Goal: Information Seeking & Learning: Ask a question

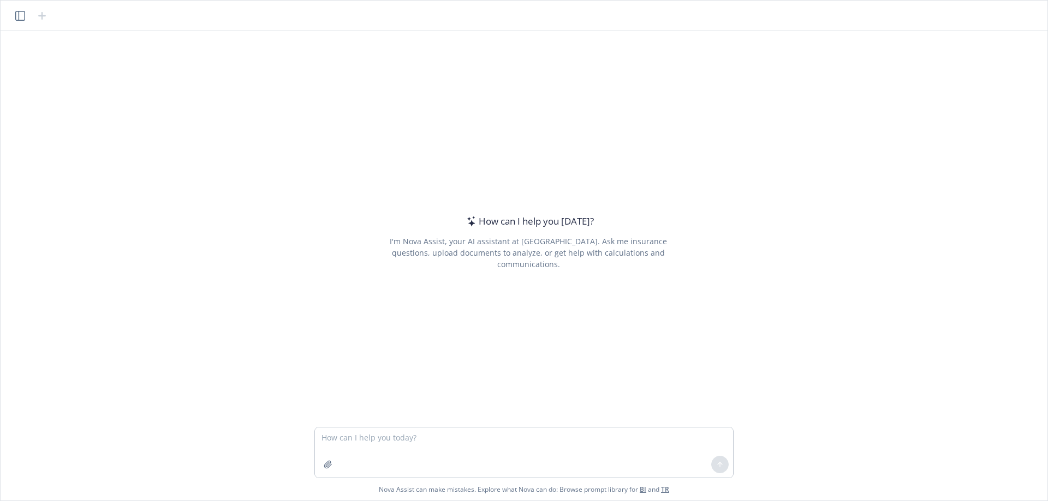
drag, startPoint x: 996, startPoint y: 0, endPoint x: 836, endPoint y: 53, distance: 168.1
click at [836, 53] on div "How can I help you today? I'm Nova Assist, your AI assistant at Newfront. Ask m…" at bounding box center [524, 229] width 1038 height 396
click at [378, 433] on textarea at bounding box center [524, 453] width 418 height 50
click at [374, 456] on textarea "provide all the carrier names, effective dates, and policy numbers in a table f…" at bounding box center [524, 453] width 418 height 50
click at [709, 438] on textarea "provide all the carrier names, effective dates, and policy numbers in a table f…" at bounding box center [524, 453] width 418 height 50
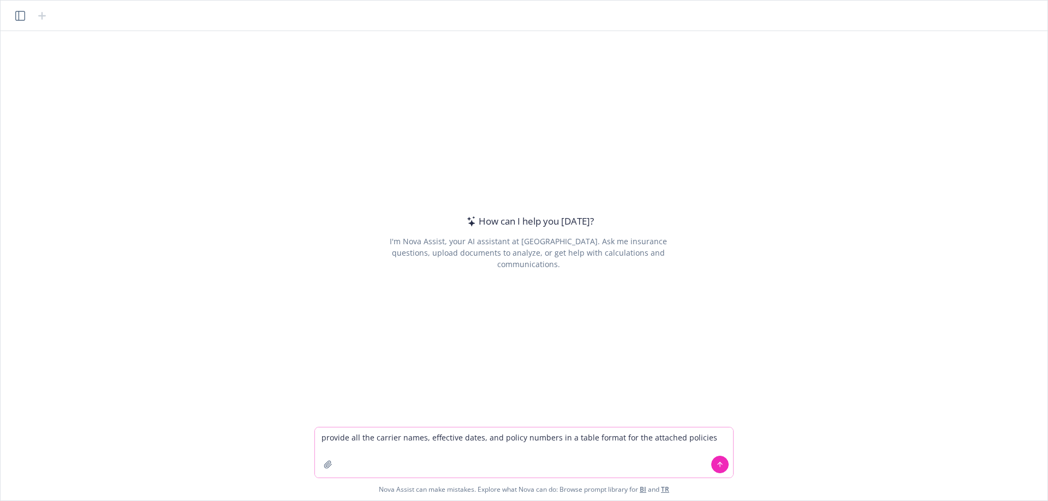
type textarea "provide all the carrier names, effective dates, and policy numbers in a table f…"
drag, startPoint x: 706, startPoint y: 440, endPoint x: 326, endPoint y: 466, distance: 381.2
click at [326, 466] on icon "button" at bounding box center [327, 464] width 7 height 7
click at [325, 465] on icon "button" at bounding box center [327, 464] width 7 height 7
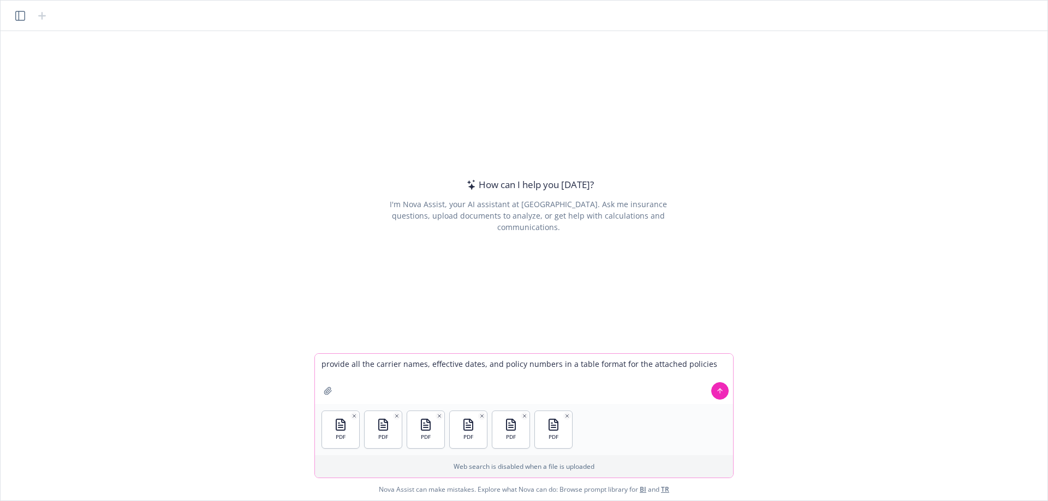
click at [330, 392] on icon "button" at bounding box center [327, 390] width 7 height 7
click at [718, 391] on icon at bounding box center [720, 390] width 4 height 2
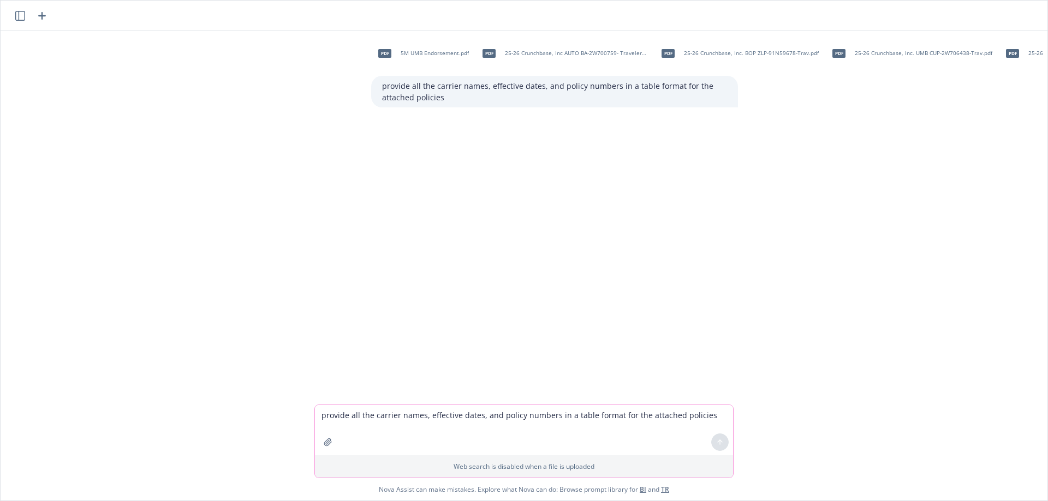
click at [222, 356] on div "pdf 5M UMB Endorsement.pdf pdf 25-26 Crunchbase, Inc AUTO BA-2W700759- Traveler…" at bounding box center [524, 218] width 1038 height 374
click at [644, 368] on div "pdf 5M UMB Endorsement.pdf pdf 25-26 Crunchbase, Inc AUTO BA-2W700759- Traveler…" at bounding box center [524, 218] width 1038 height 374
click at [618, 332] on div "pdf 5M UMB Endorsement.pdf pdf 25-26 Crunchbase, Inc AUTO BA-2W700759- Traveler…" at bounding box center [524, 218] width 1038 height 374
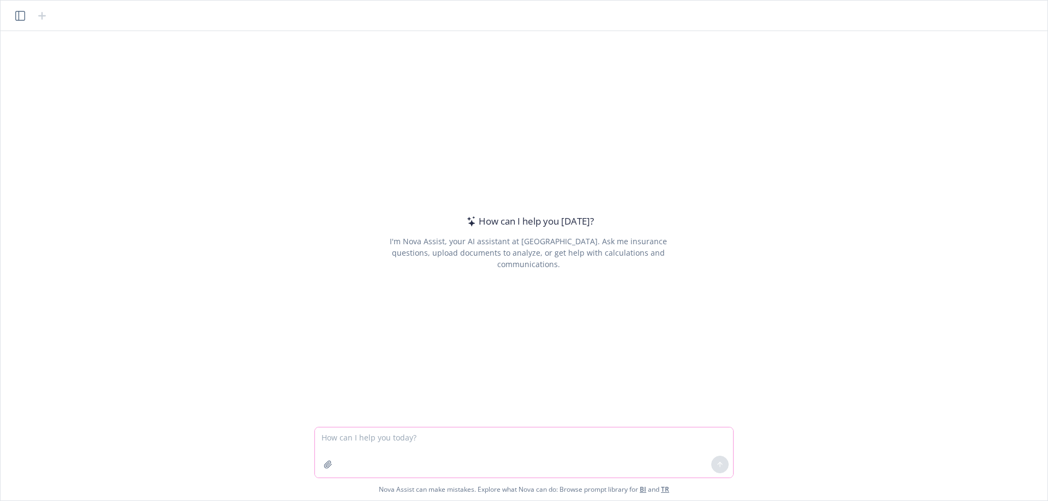
click at [325, 464] on icon "button" at bounding box center [328, 465] width 9 height 9
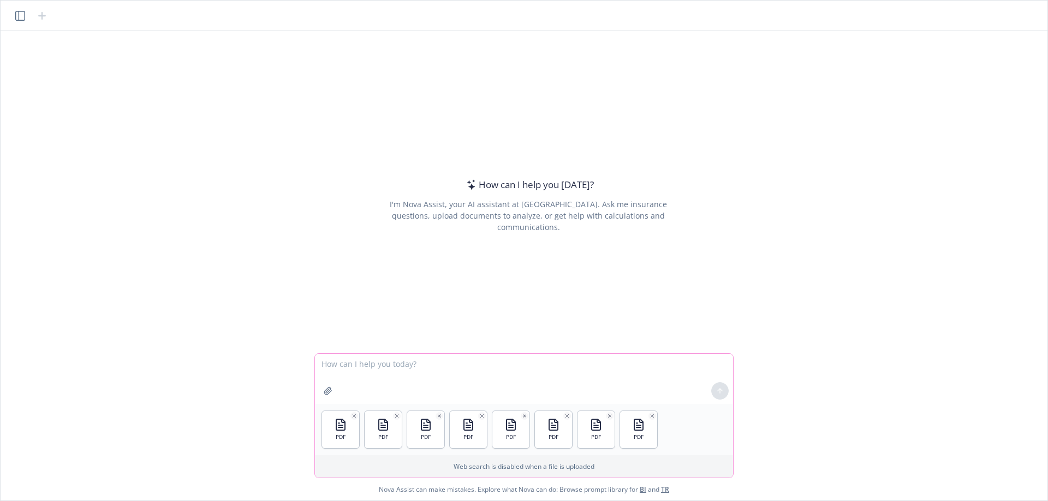
click at [342, 364] on textarea at bounding box center [524, 379] width 418 height 50
type textarea "Provide a table outlining carrier name, policy number and effective date for th…"
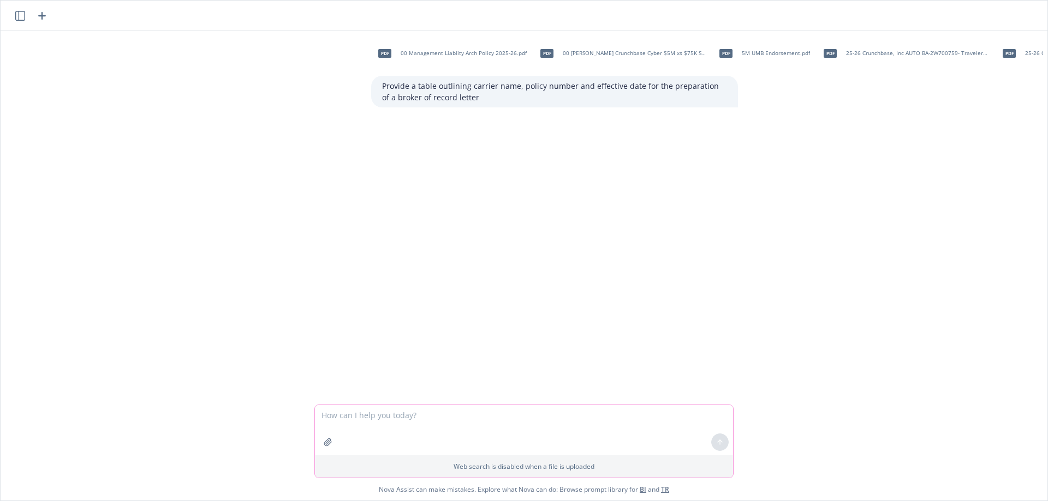
click at [408, 419] on textarea at bounding box center [524, 430] width 418 height 50
click at [438, 53] on span "00 Management Liablity Arch Policy 2025-26.pdf" at bounding box center [463, 53] width 126 height 7
click at [438, 53] on div "pdf 00 Management Liablity Arch Policy 2025-26.pdf pdf 00 Markel Crunchbase Cyb…" at bounding box center [554, 53] width 367 height 27
click at [409, 420] on textarea at bounding box center [524, 430] width 418 height 50
type textarea "Review the attached policies and create a table outlining carrier name, policy …"
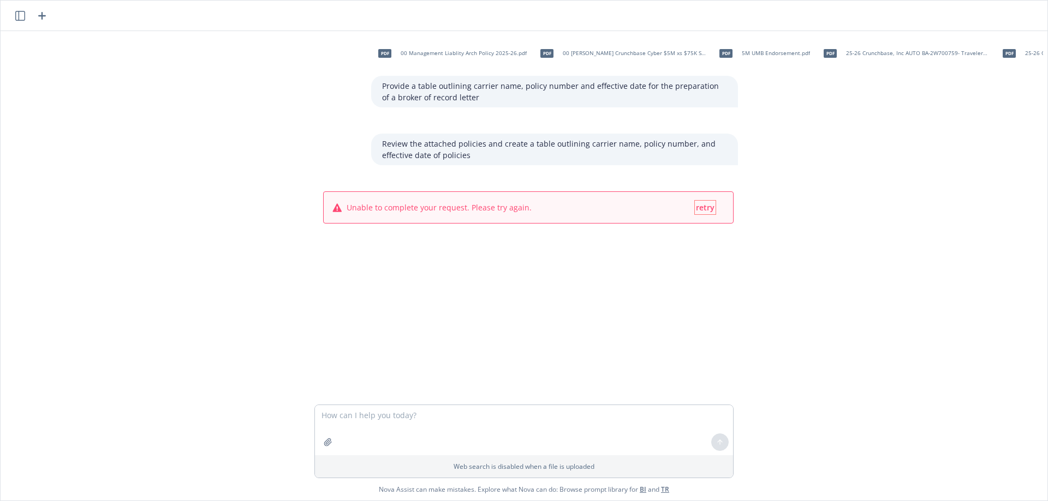
click at [699, 205] on span "retry" at bounding box center [705, 207] width 19 height 10
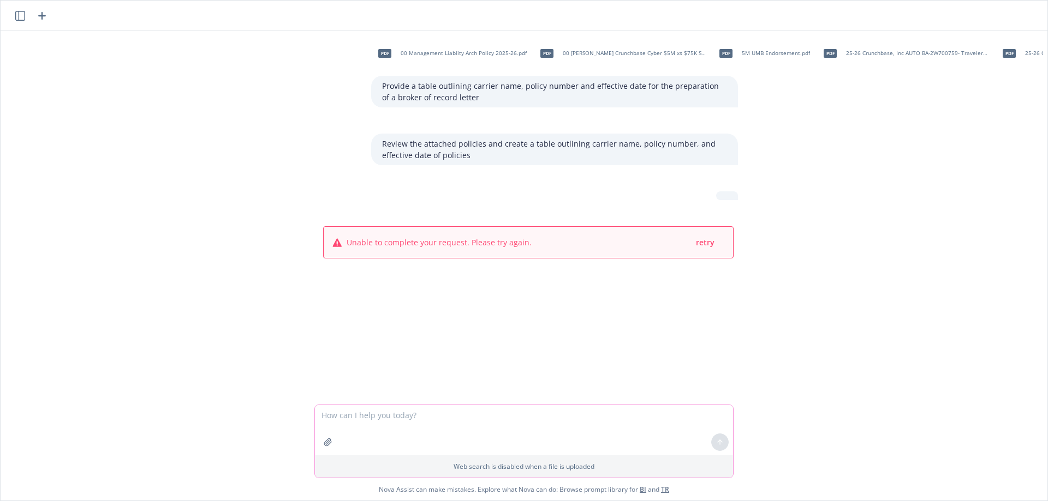
click at [398, 417] on textarea at bounding box center [524, 430] width 418 height 50
click at [431, 85] on p "Provide a table outlining carrier name, policy number and effective date for th…" at bounding box center [554, 91] width 345 height 23
click at [702, 243] on span "retry" at bounding box center [705, 242] width 19 height 10
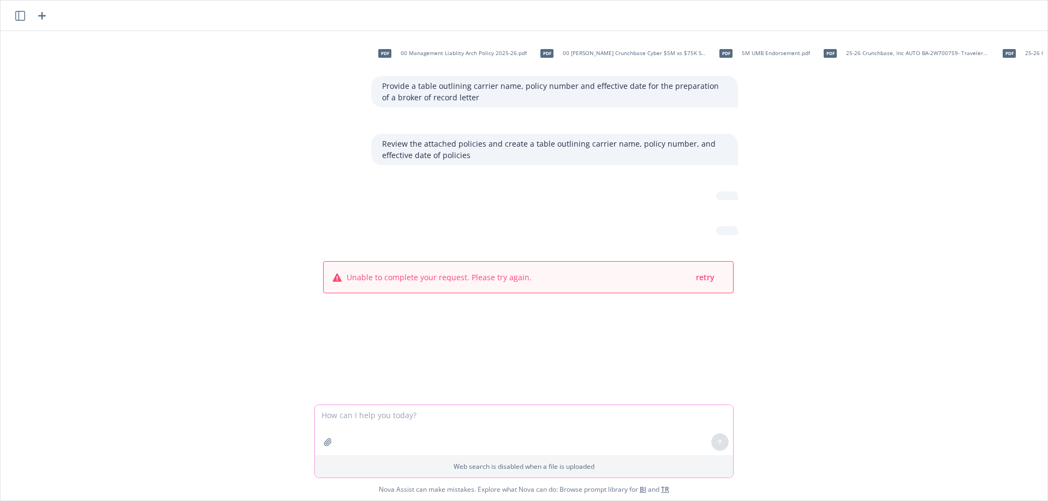
click at [327, 440] on icon "button" at bounding box center [327, 442] width 7 height 7
click at [366, 384] on textarea at bounding box center [524, 379] width 418 height 50
type textarea "Please pull carrier name, effective date, and policy number from the attached"
click at [721, 391] on icon at bounding box center [720, 390] width 4 height 2
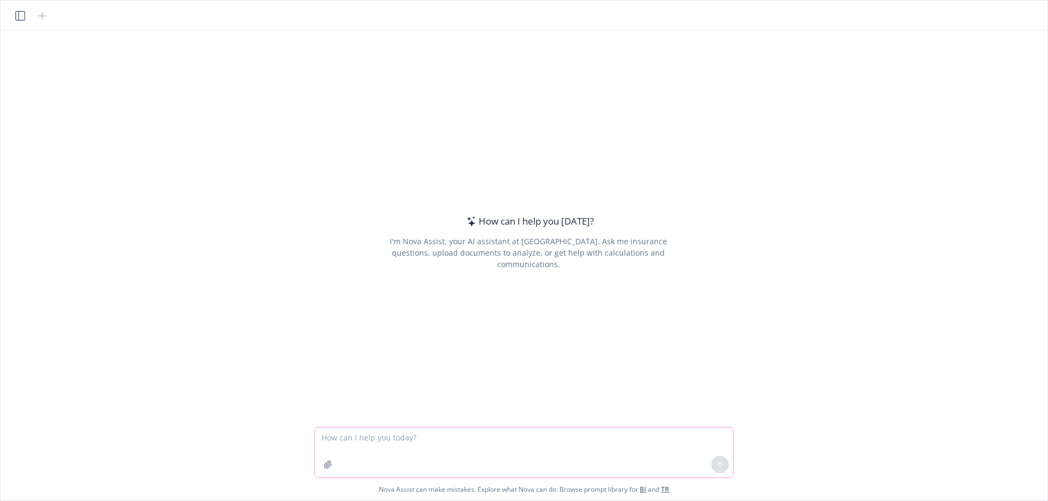
click at [329, 463] on icon "button" at bounding box center [327, 464] width 7 height 7
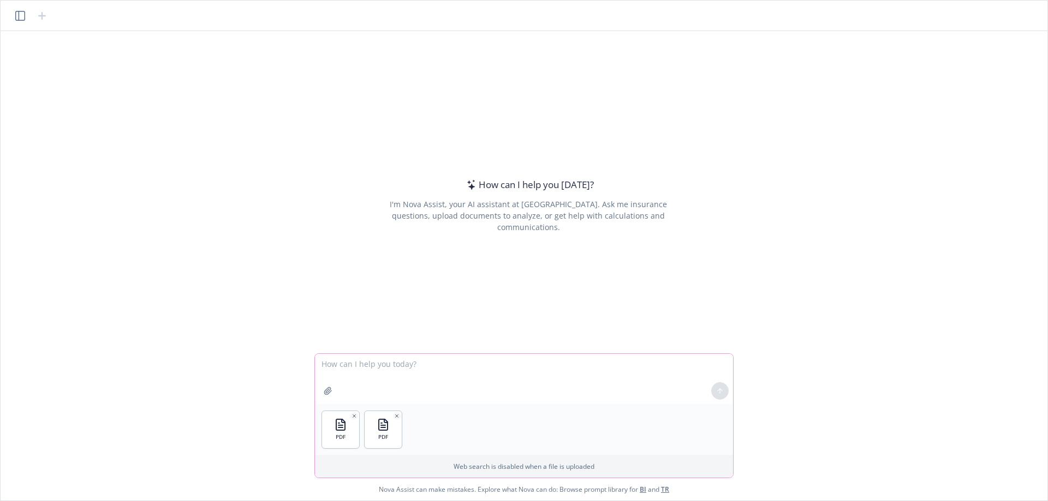
click at [369, 363] on textarea at bounding box center [524, 379] width 418 height 50
type textarea "Please pull carrier name, policy number, and effective date from the attached p…"
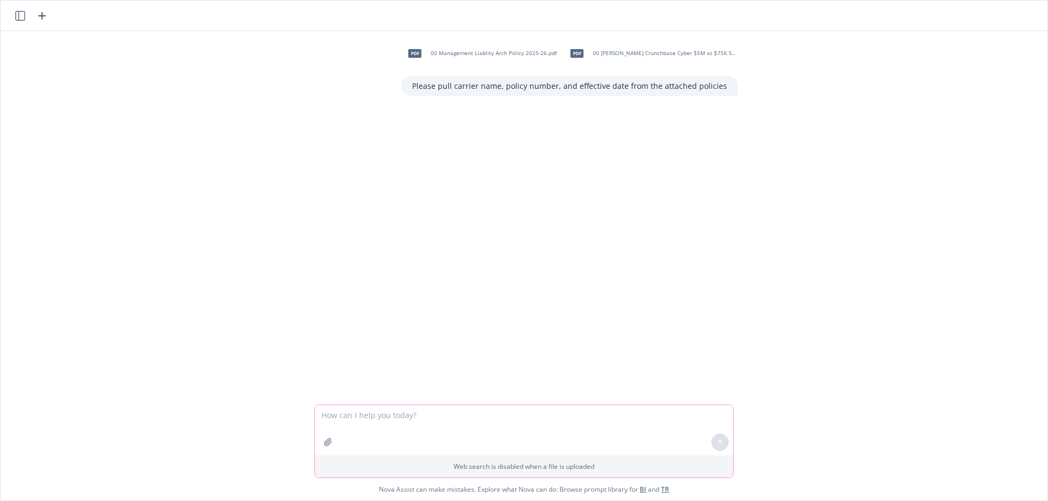
drag, startPoint x: 374, startPoint y: 412, endPoint x: 380, endPoint y: 411, distance: 5.5
click at [376, 411] on textarea at bounding box center [524, 430] width 418 height 50
type textarea "Doesn't seem like you can help much, what can you do?"
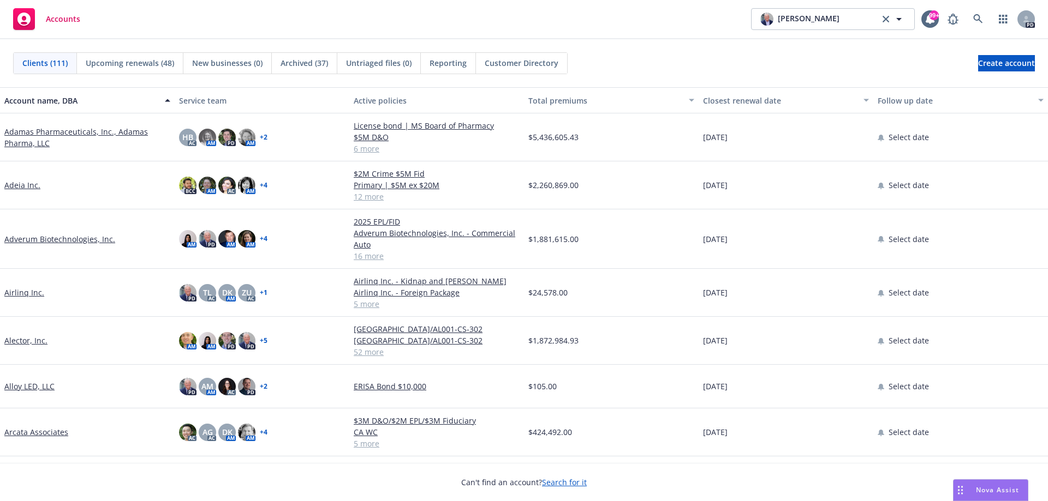
click at [989, 488] on span "Nova Assist" at bounding box center [997, 490] width 43 height 9
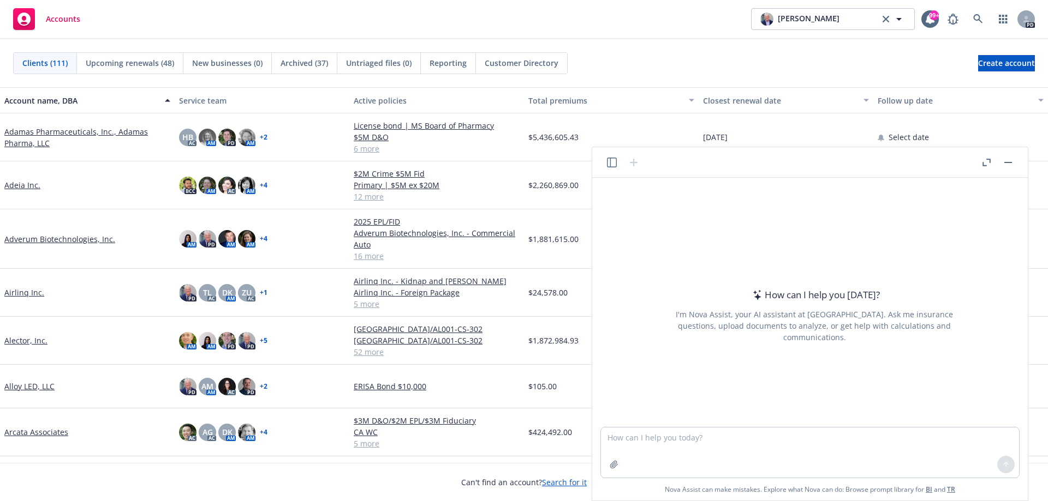
click at [987, 164] on icon "button" at bounding box center [986, 163] width 8 height 8
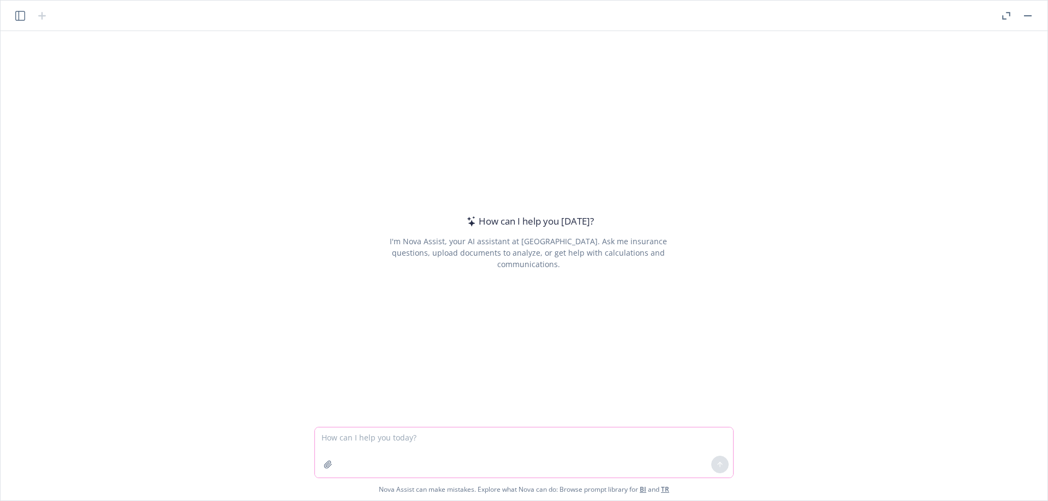
click at [324, 465] on icon "button" at bounding box center [328, 465] width 9 height 9
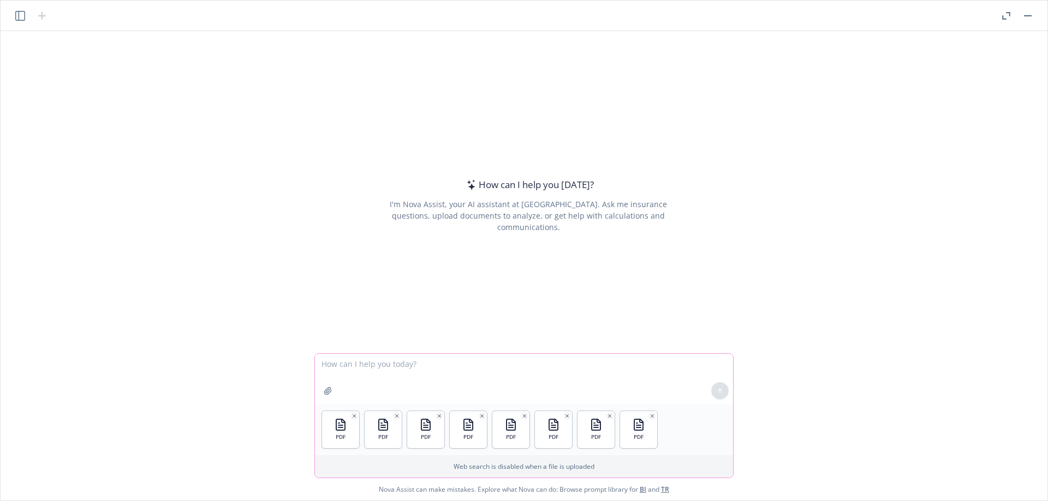
click at [374, 361] on textarea at bounding box center [524, 379] width 418 height 50
drag, startPoint x: 441, startPoint y: 363, endPoint x: 444, endPoint y: 358, distance: 5.9
click at [443, 361] on textarea "Please gather carrier name, policy effective date, and" at bounding box center [524, 379] width 418 height 50
click at [558, 364] on textarea "Please gather carrier name, policy type, policy effective date, and" at bounding box center [524, 379] width 418 height 50
click at [563, 366] on textarea "Please gather carrier name, policy type, policy effective date, and" at bounding box center [524, 379] width 418 height 50
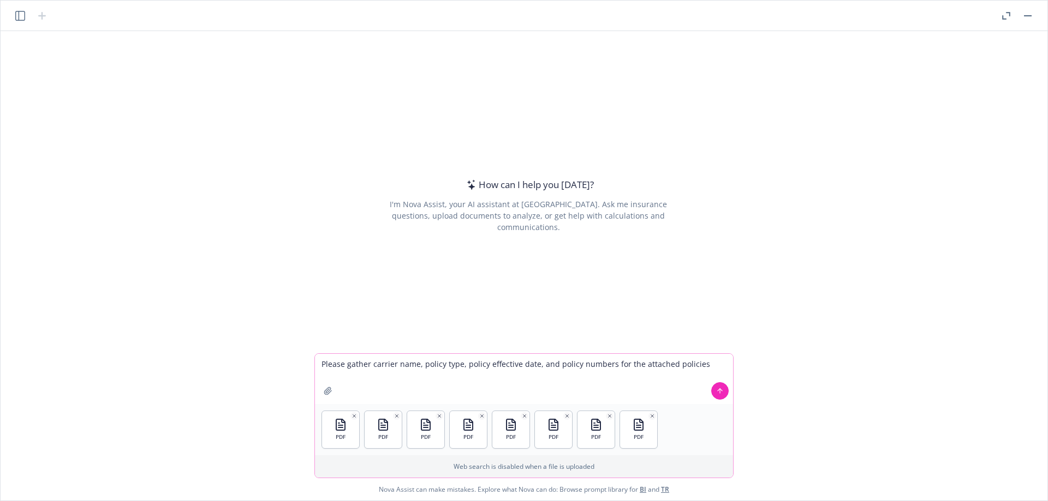
click at [722, 390] on icon at bounding box center [720, 391] width 8 height 8
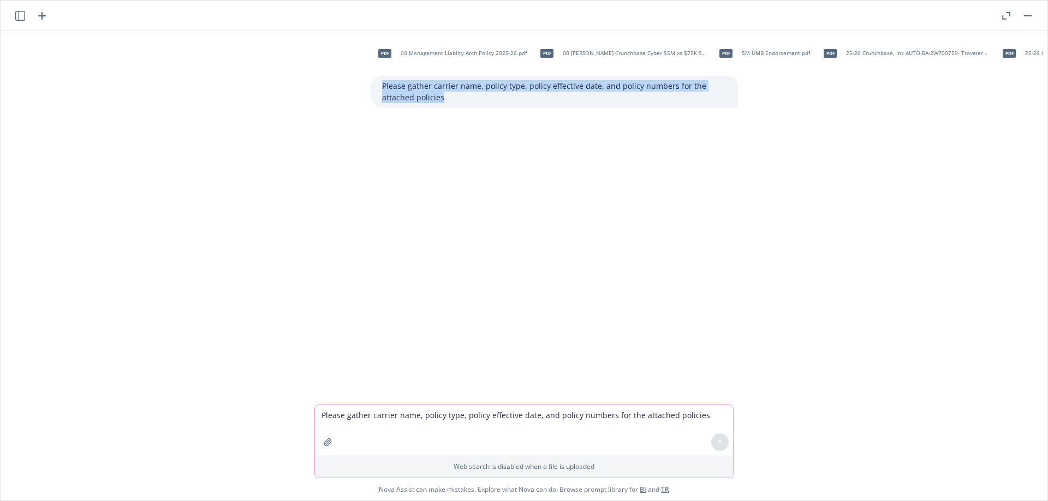
drag, startPoint x: 443, startPoint y: 99, endPoint x: 376, endPoint y: 88, distance: 67.5
click at [376, 88] on div "Please gather carrier name, policy type, policy effective date, and policy numb…" at bounding box center [554, 92] width 367 height 32
copy p "Please gather carrier name, policy type, policy effective date, and policy numb…"
click at [324, 441] on icon "button" at bounding box center [328, 442] width 9 height 9
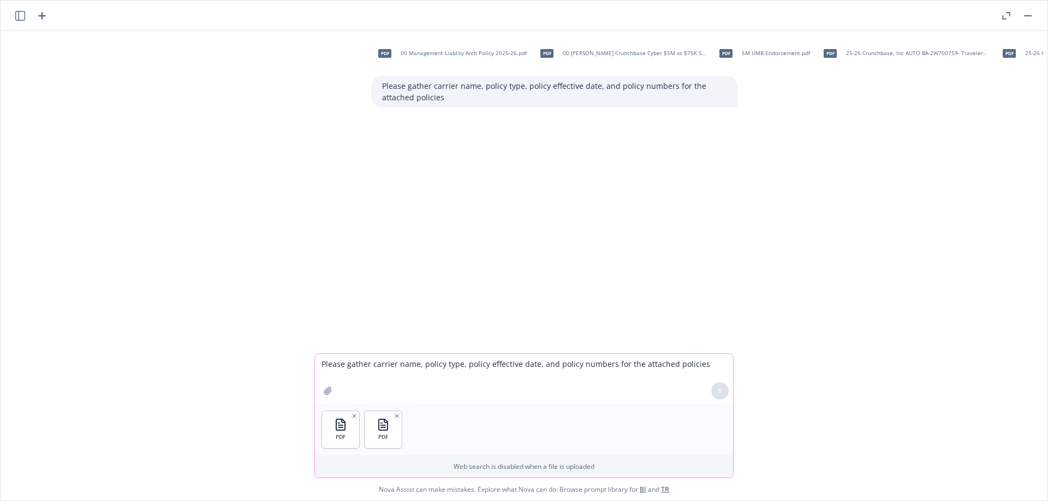
paste textarea
type textarea "Please gather carrier name, policy type, policy effective date, and policy numb…"
click at [720, 392] on icon at bounding box center [720, 391] width 8 height 8
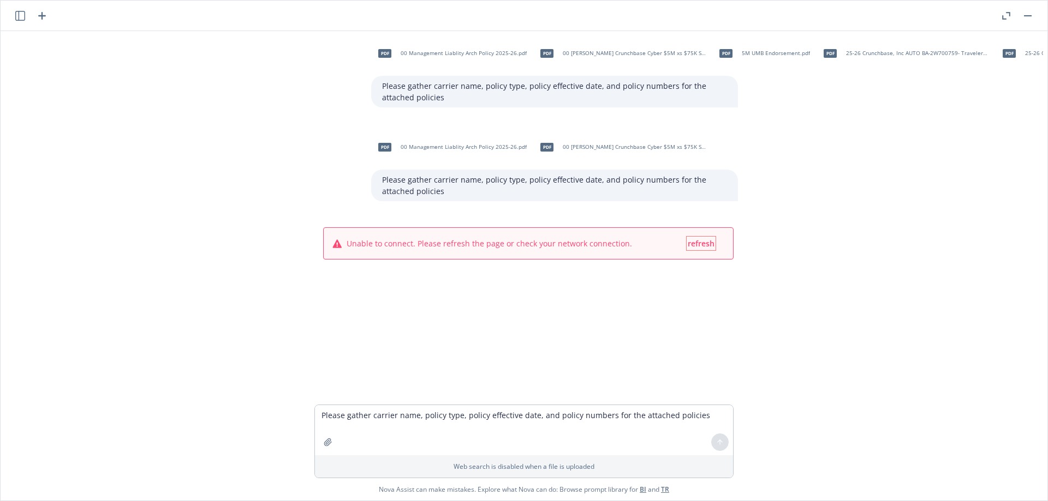
click at [697, 241] on span "refresh" at bounding box center [701, 243] width 27 height 10
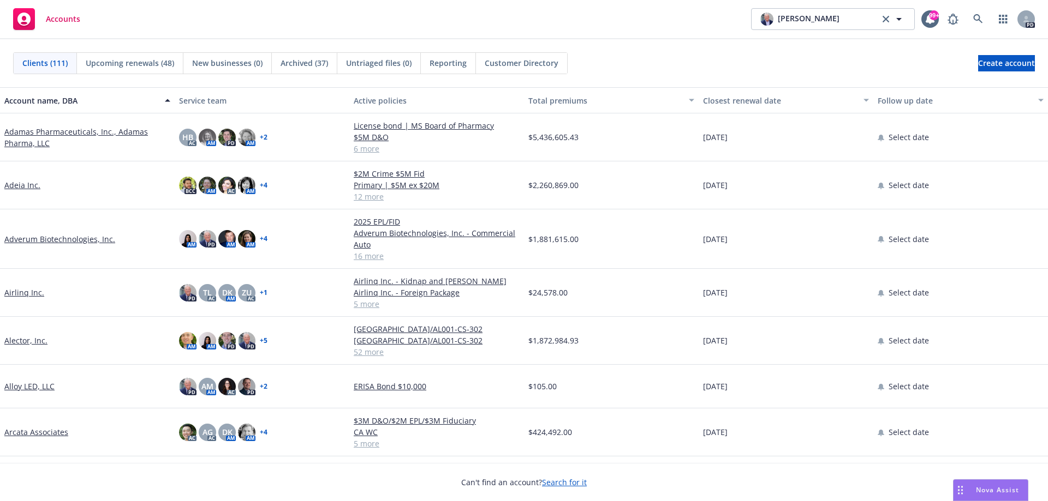
click at [983, 489] on span "Nova Assist" at bounding box center [997, 490] width 43 height 9
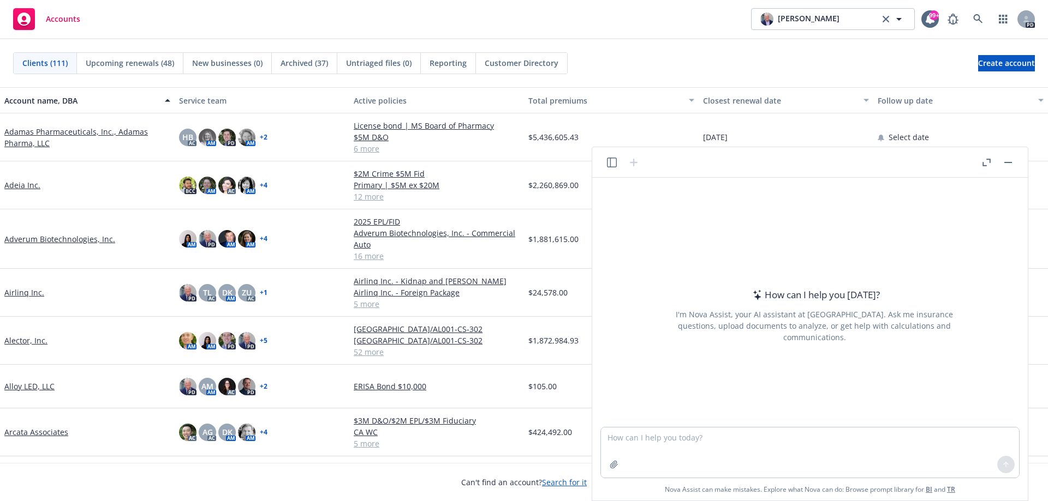
click at [987, 162] on icon "button" at bounding box center [986, 163] width 8 height 8
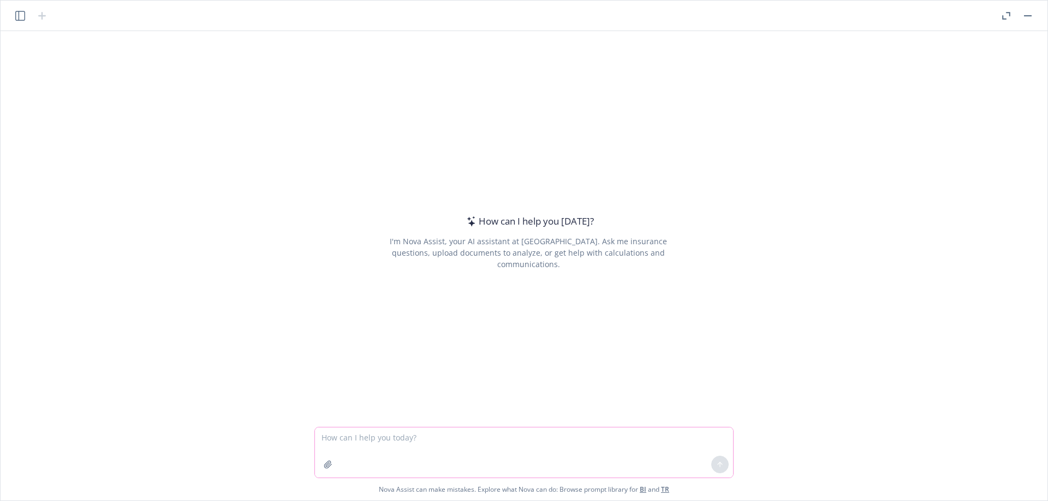
click at [401, 440] on textarea at bounding box center [524, 453] width 418 height 50
type textarea "Review TurtleBeach corporation second quarter earnings results"
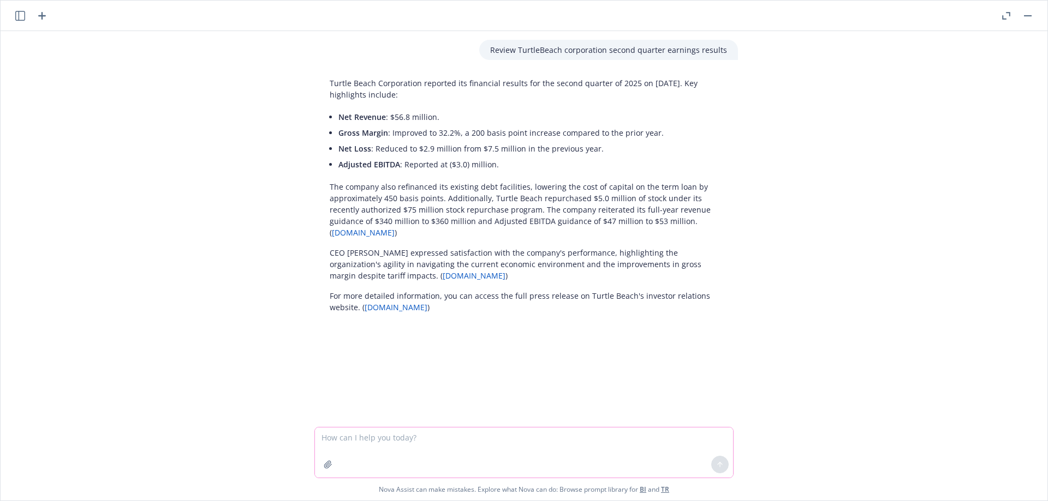
click at [369, 439] on textarea at bounding box center [524, 453] width 418 height 50
paste textarea "[PERSON_NAME] Street Partners"
type textarea "Give me all relevant information about risk management, executive management fo…"
click at [716, 464] on icon at bounding box center [720, 465] width 8 height 8
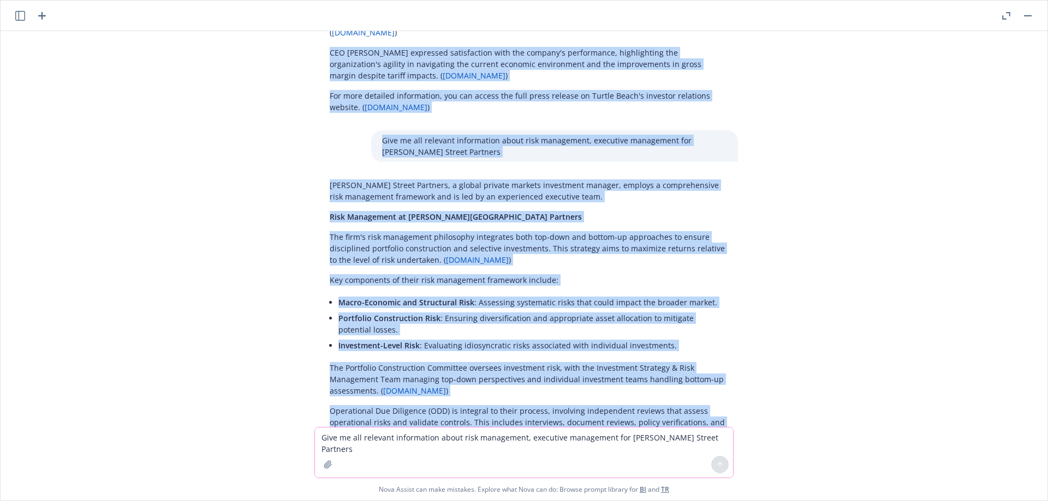
scroll to position [98, 0]
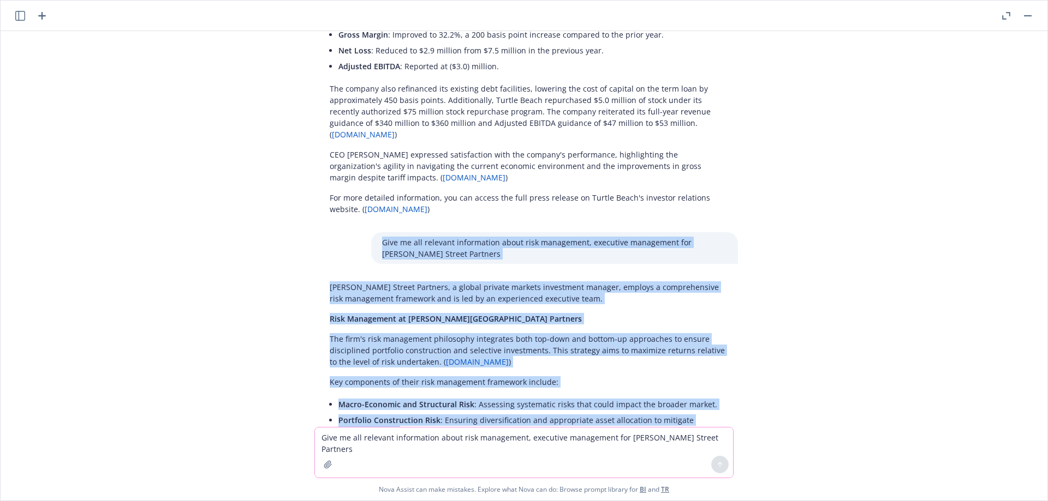
drag, startPoint x: 629, startPoint y: 393, endPoint x: 301, endPoint y: 223, distance: 368.7
click at [301, 223] on div "Review TurtleBeach corporation second quarter earnings results Turtle Beach Cor…" at bounding box center [524, 229] width 1038 height 396
copy div "Give me all relevant information about risk management, executive management fo…"
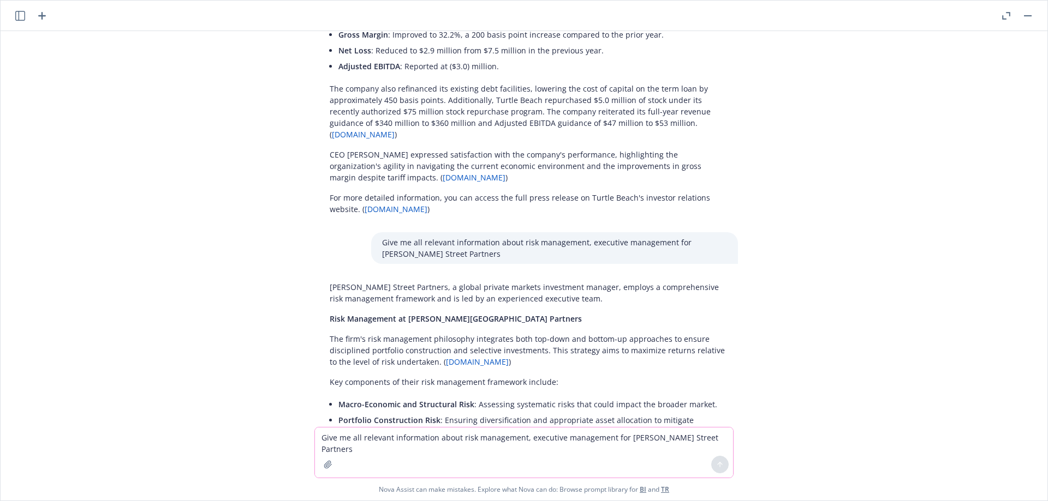
click at [400, 442] on textarea "Give me all relevant information about risk management, executive management fo…" at bounding box center [524, 453] width 418 height 50
type textarea "What is [PERSON_NAME] fuel and what should I know about it's risks?"
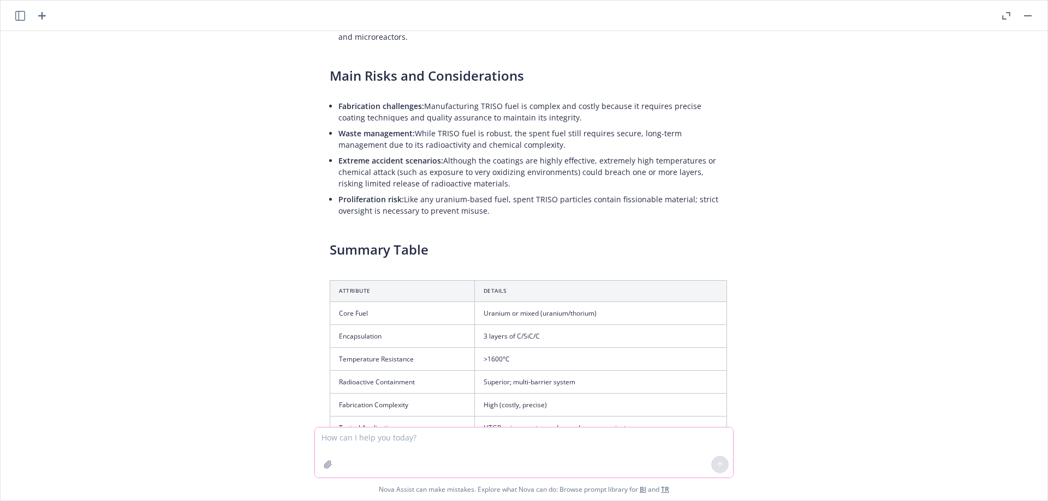
scroll to position [1397, 0]
